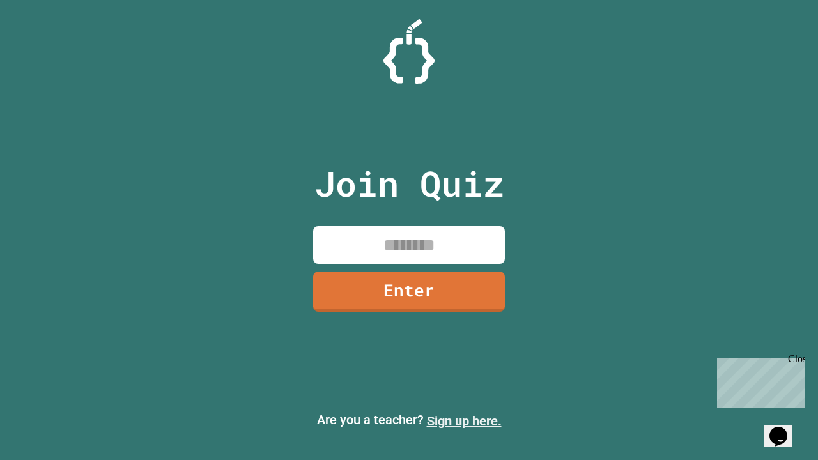
click at [464, 421] on link "Sign up here." at bounding box center [464, 420] width 75 height 15
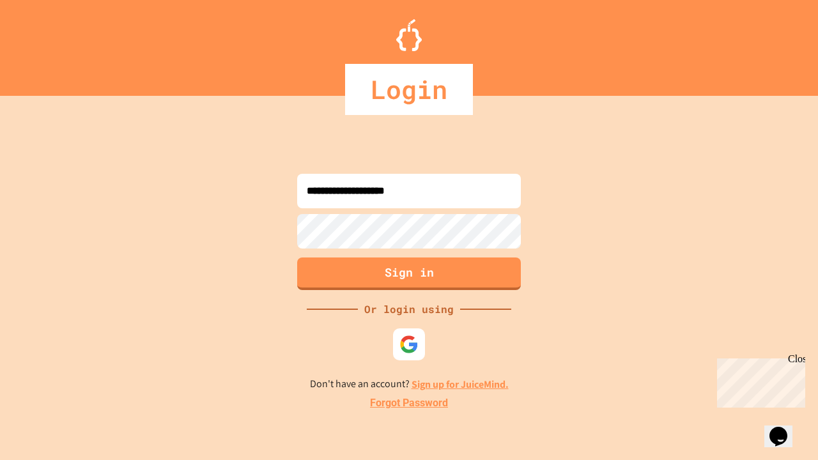
type input "**********"
